Goal: Communication & Community: Ask a question

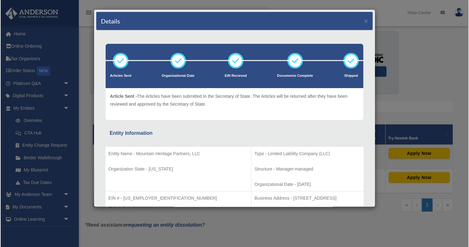
scroll to position [130, 0]
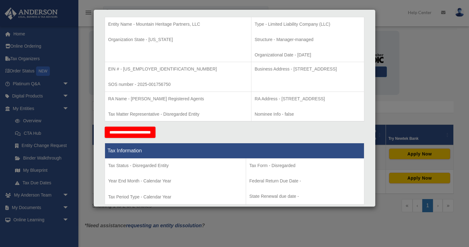
click at [389, 31] on div "Details × Articles Sent Organizational Date" at bounding box center [234, 123] width 469 height 247
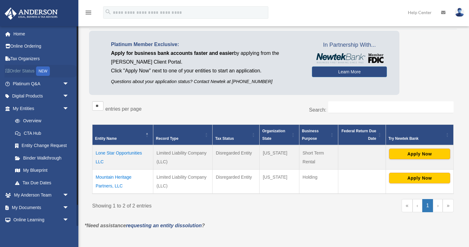
click at [44, 74] on div "NEW" at bounding box center [43, 70] width 14 height 9
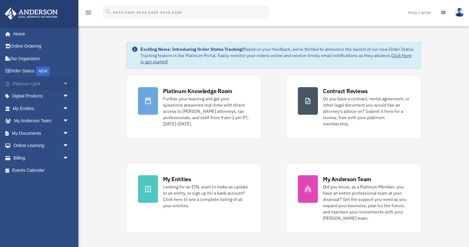
click at [45, 83] on link "Platinum Q&A arrow_drop_down" at bounding box center [41, 83] width 74 height 13
click at [64, 83] on span "arrow_drop_down" at bounding box center [69, 83] width 13 height 13
click at [35, 84] on link "Platinum Q&A arrow_drop_down" at bounding box center [41, 83] width 74 height 13
click at [65, 82] on span "arrow_drop_down" at bounding box center [69, 83] width 13 height 13
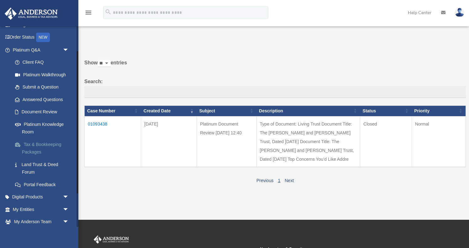
scroll to position [39, 0]
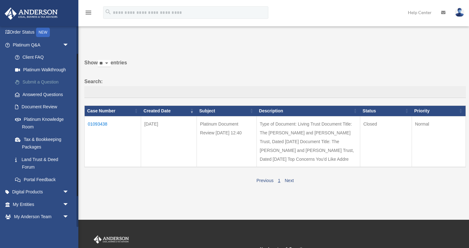
click at [45, 82] on link "Submit a Question" at bounding box center [44, 82] width 70 height 13
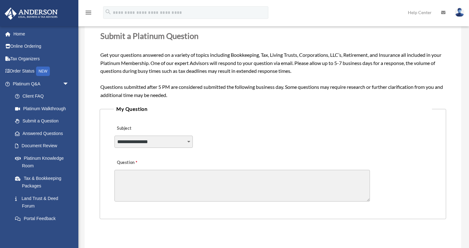
scroll to position [85, 0]
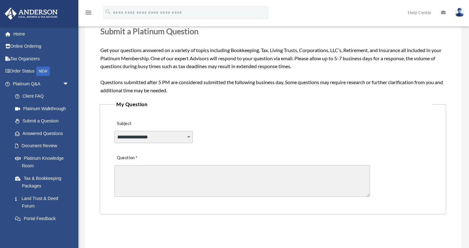
select select "******"
click at [178, 174] on textarea "Question" at bounding box center [241, 181] width 255 height 32
type textarea "*"
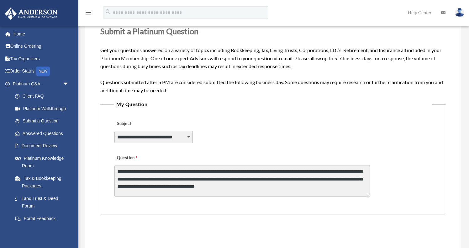
type textarea "**********"
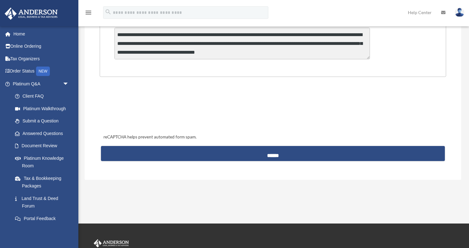
scroll to position [224, 0]
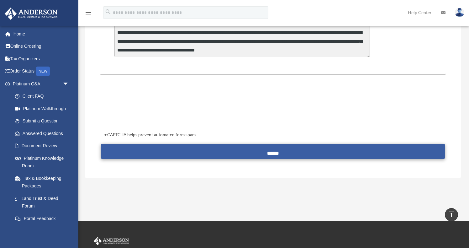
click at [264, 147] on input "******" at bounding box center [273, 151] width 344 height 15
